Goal: Task Accomplishment & Management: Use online tool/utility

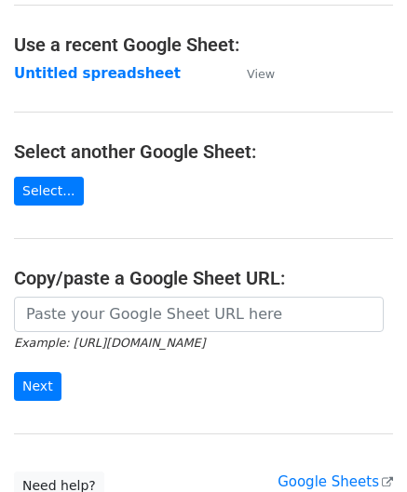
scroll to position [93, 0]
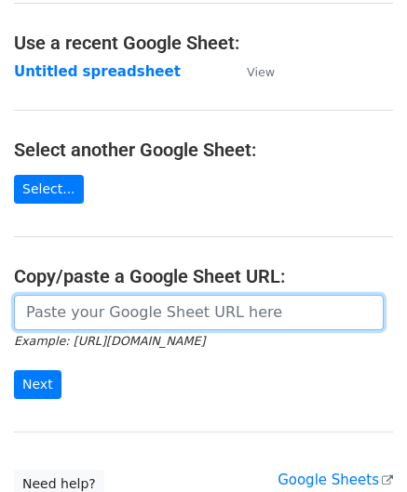
drag, startPoint x: 125, startPoint y: 313, endPoint x: 136, endPoint y: 228, distance: 85.4
click at [125, 313] on input "url" at bounding box center [198, 312] width 369 height 35
paste input "[URL][DOMAIN_NAME]"
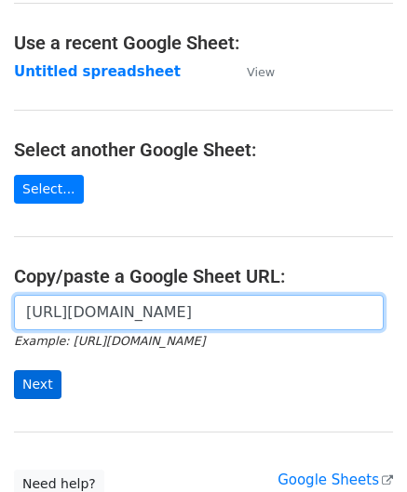
type input "[URL][DOMAIN_NAME]"
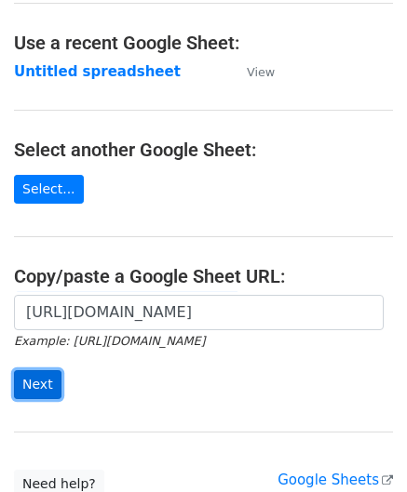
click at [44, 373] on input "Next" at bounding box center [37, 384] width 47 height 29
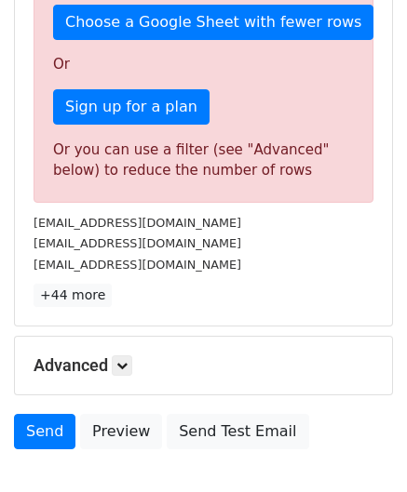
scroll to position [628, 0]
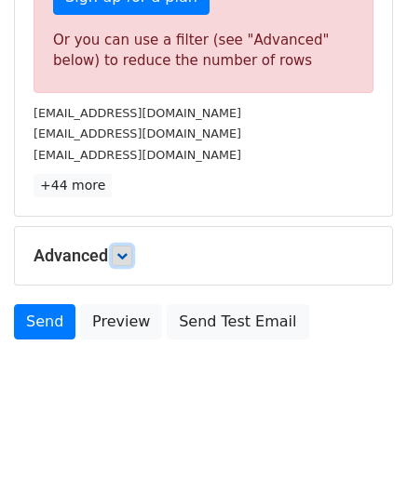
click at [126, 250] on icon at bounding box center [121, 255] width 11 height 11
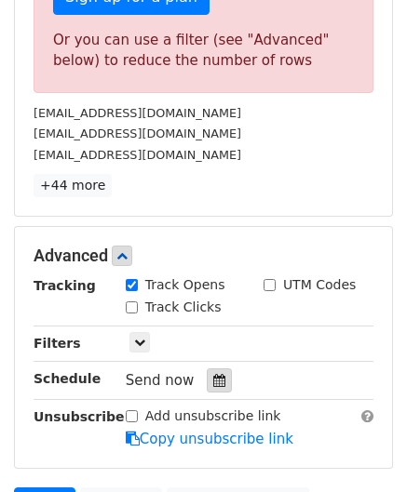
click at [217, 380] on div at bounding box center [219, 380] width 25 height 24
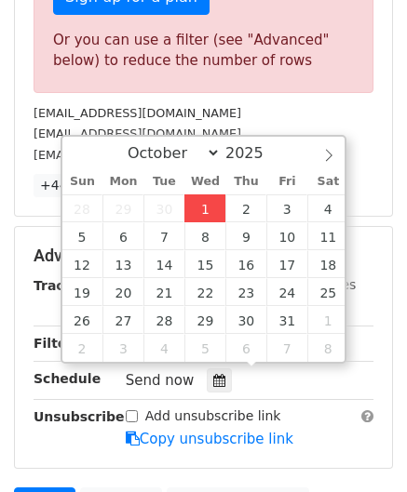
type input "2025-10-01 12:00"
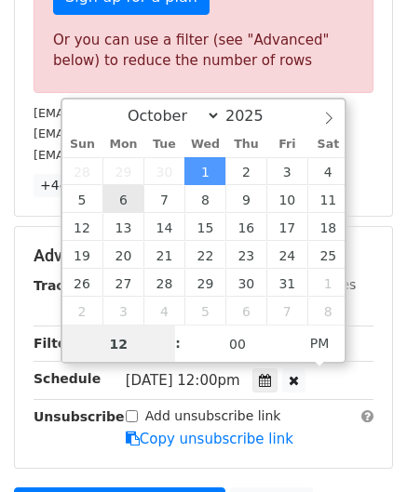
paste input "6"
type input "6"
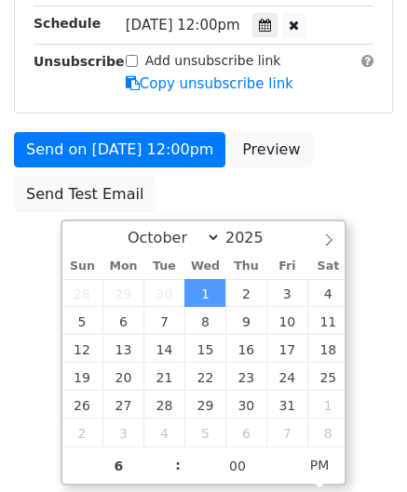
type input "2025-10-01 18:00"
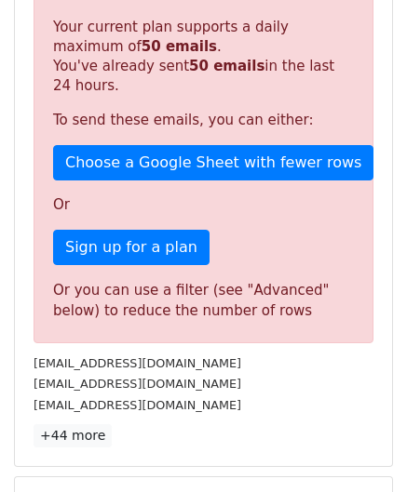
scroll to position [853, 0]
